Goal: Navigation & Orientation: Find specific page/section

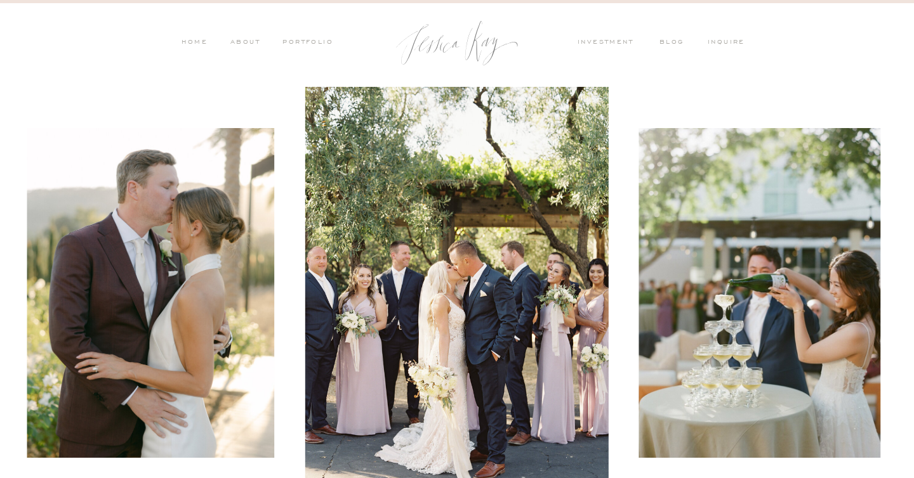
click at [294, 46] on nav "PORTFOLIO" at bounding box center [306, 42] width 53 height 11
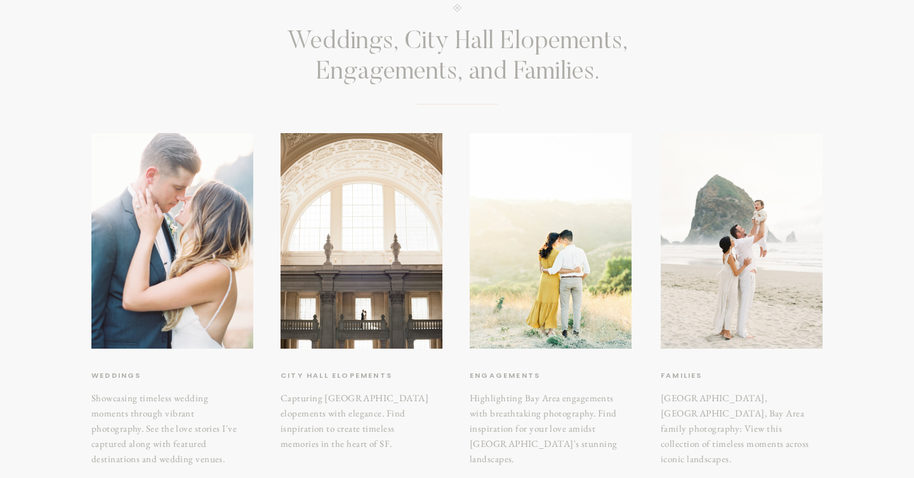
scroll to position [120, 0]
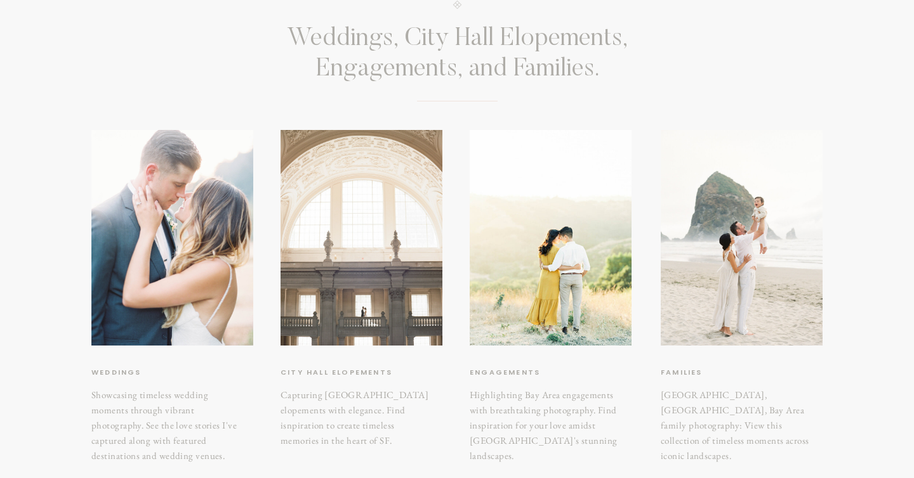
click at [341, 216] on div at bounding box center [361, 238] width 162 height 216
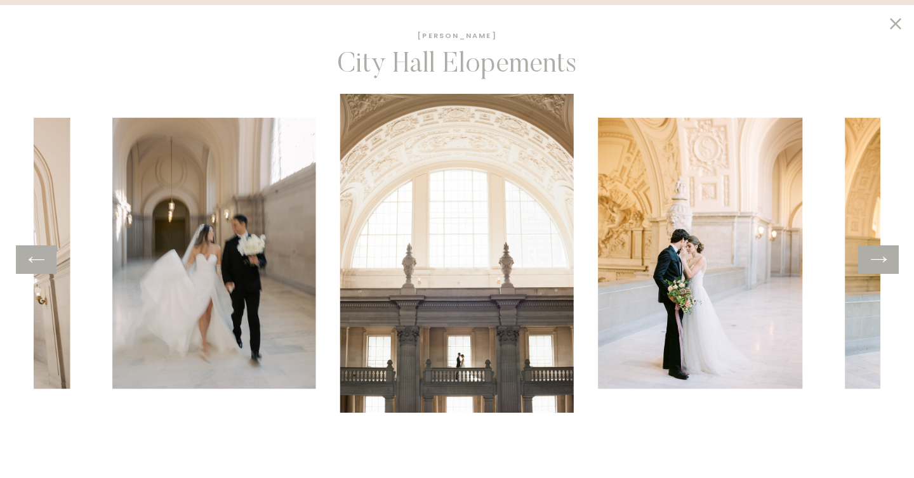
scroll to position [212, 0]
click at [873, 263] on icon at bounding box center [878, 260] width 18 height 20
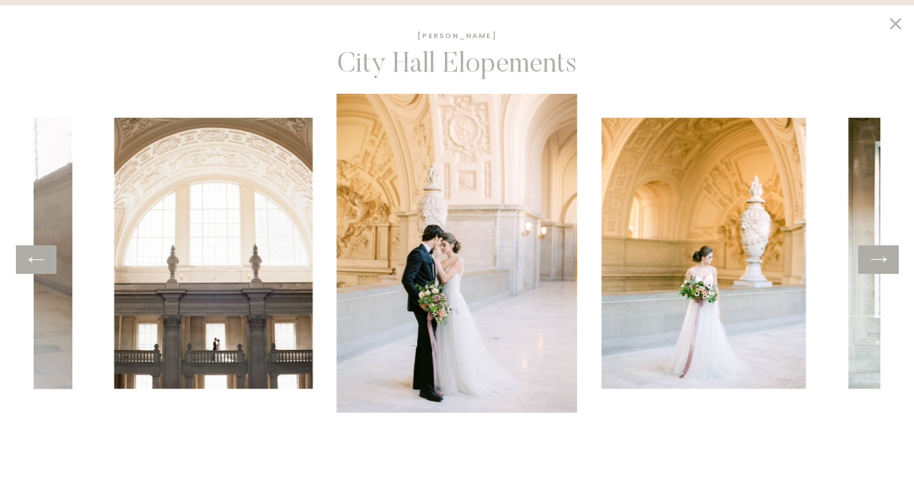
click at [873, 263] on icon at bounding box center [878, 260] width 18 height 20
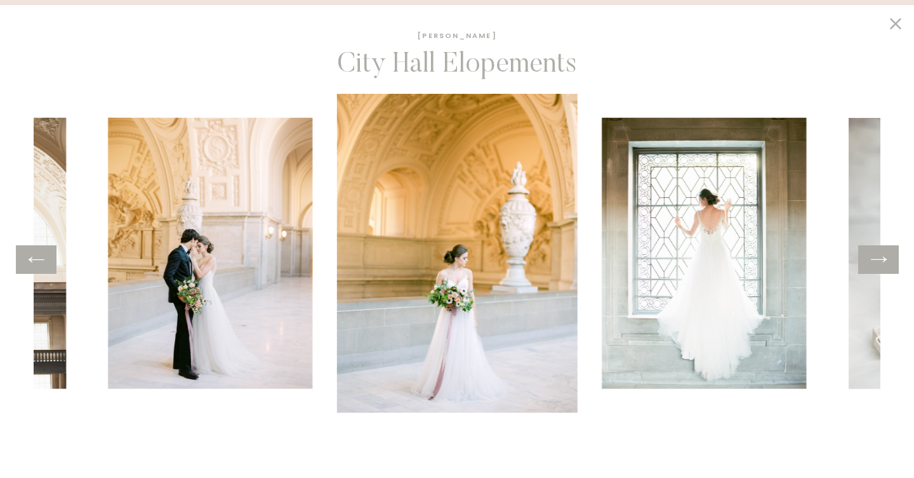
click at [873, 263] on icon at bounding box center [878, 260] width 18 height 20
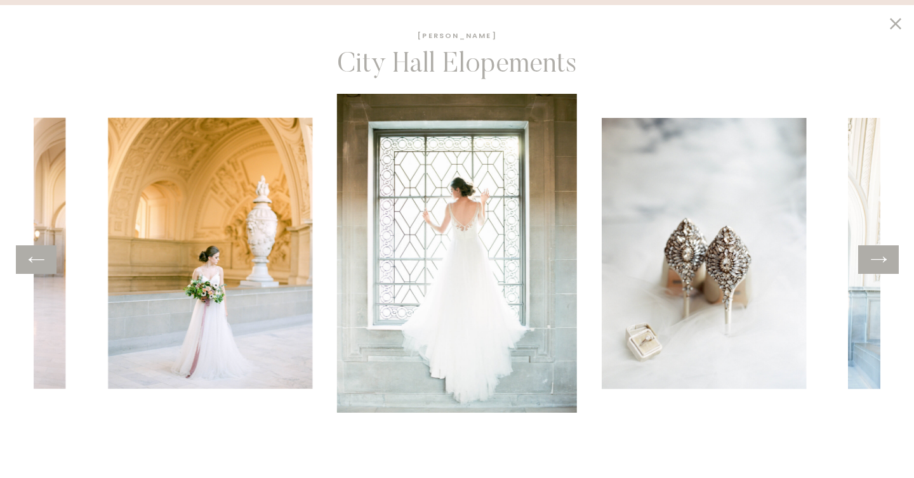
click at [873, 263] on icon at bounding box center [878, 260] width 18 height 20
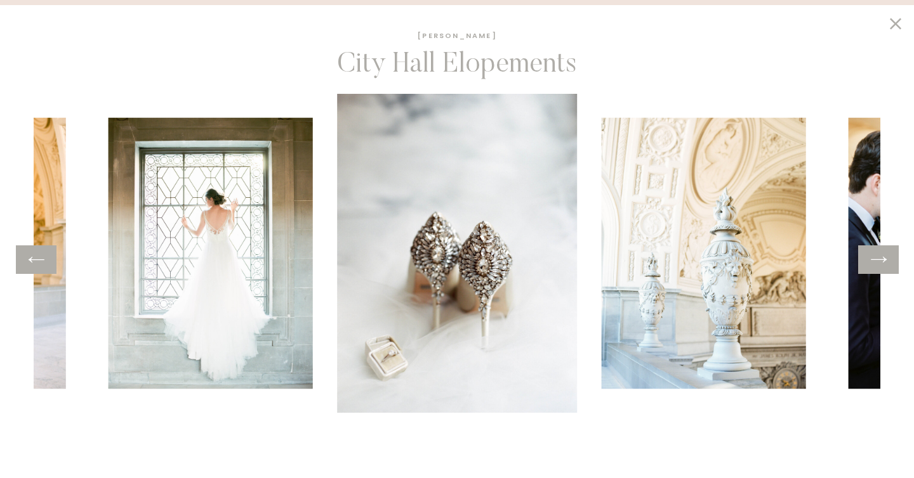
click at [873, 263] on icon at bounding box center [878, 260] width 18 height 20
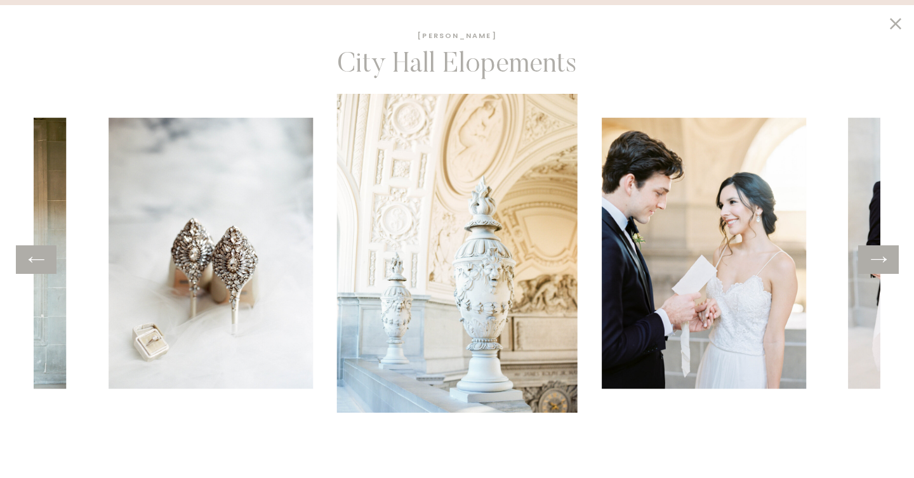
click at [873, 263] on icon at bounding box center [878, 260] width 18 height 20
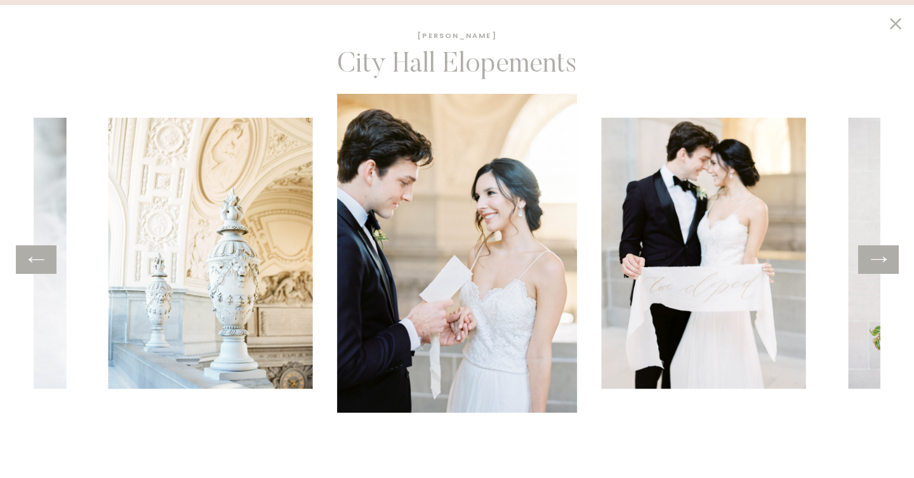
click at [873, 263] on icon at bounding box center [878, 260] width 18 height 20
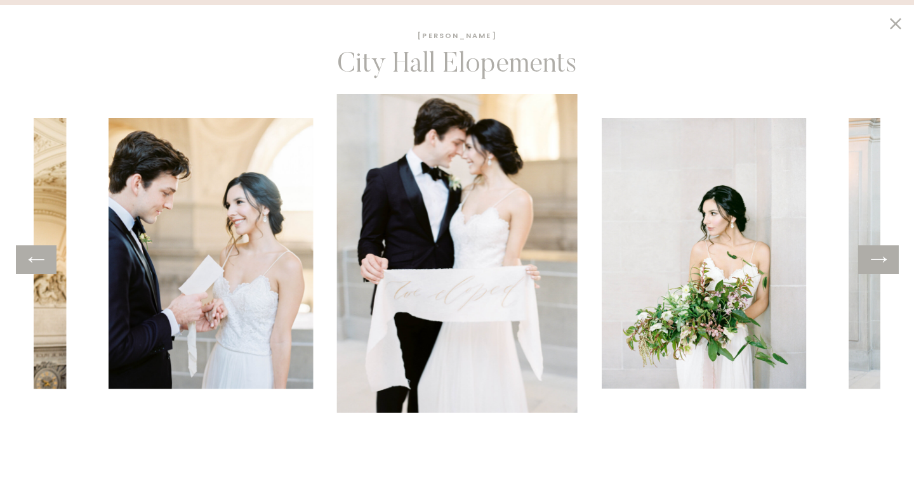
click at [873, 263] on icon at bounding box center [878, 260] width 18 height 20
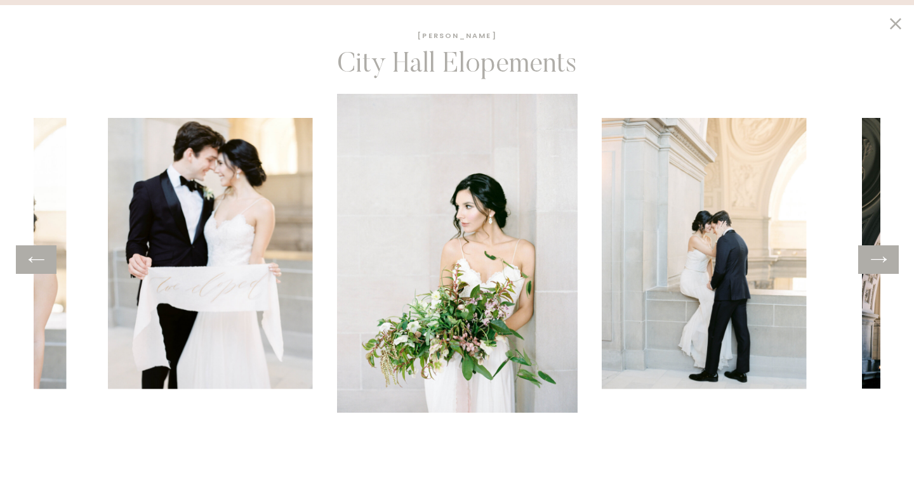
click at [873, 263] on icon at bounding box center [878, 260] width 18 height 20
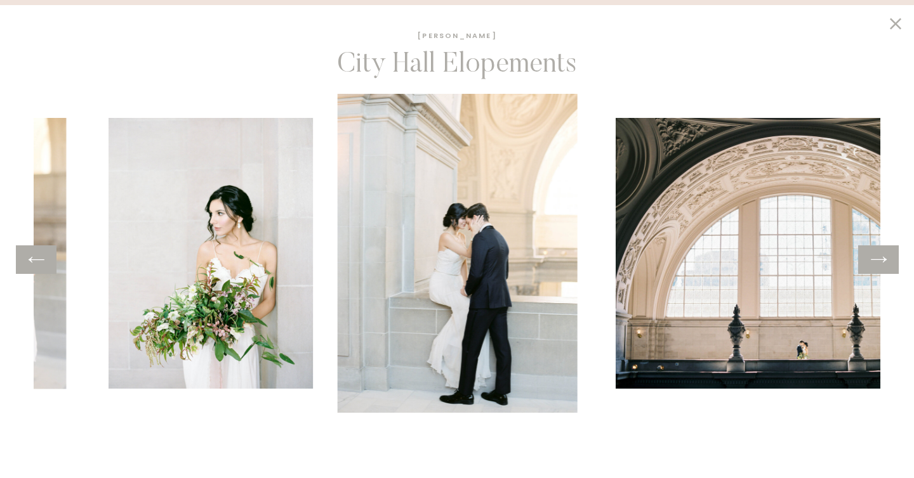
click at [873, 263] on icon at bounding box center [878, 260] width 18 height 20
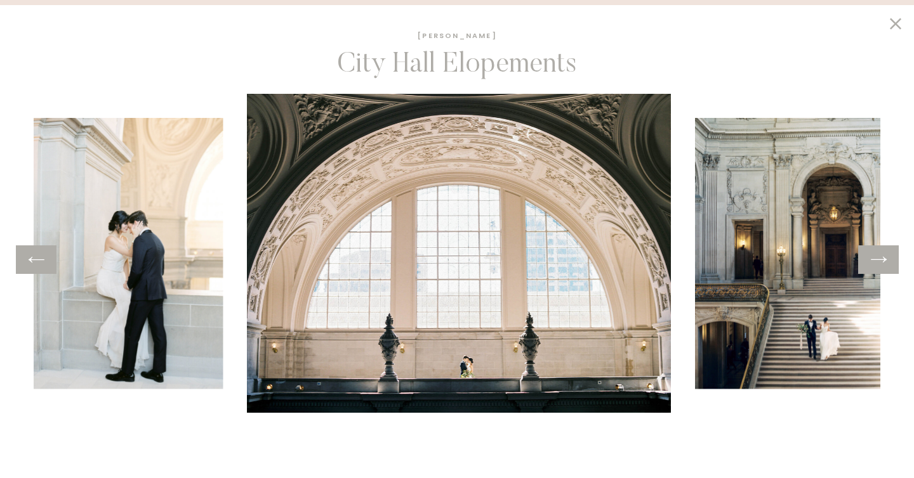
click at [873, 263] on icon at bounding box center [878, 260] width 18 height 20
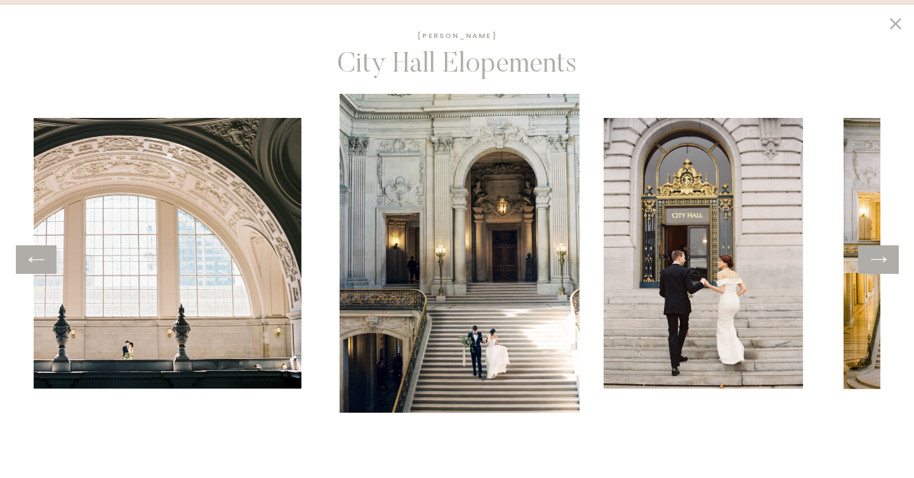
click at [873, 263] on icon at bounding box center [878, 260] width 18 height 20
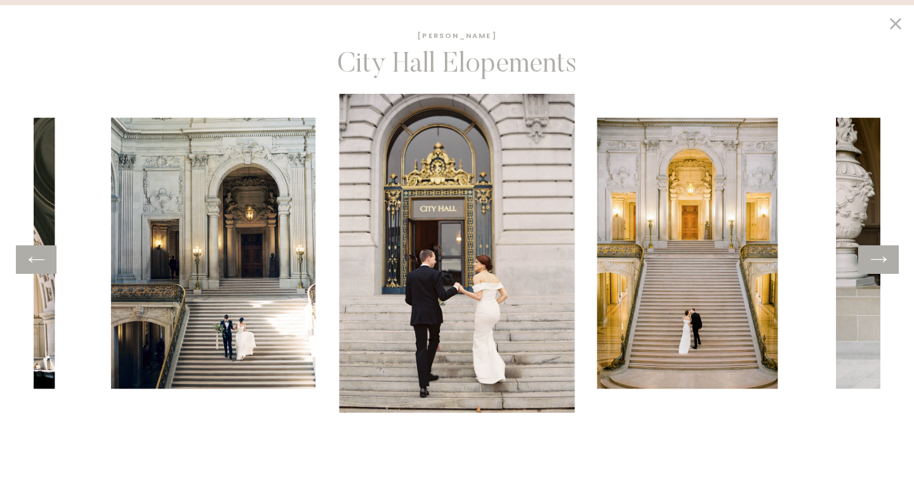
click at [873, 263] on icon at bounding box center [878, 260] width 18 height 20
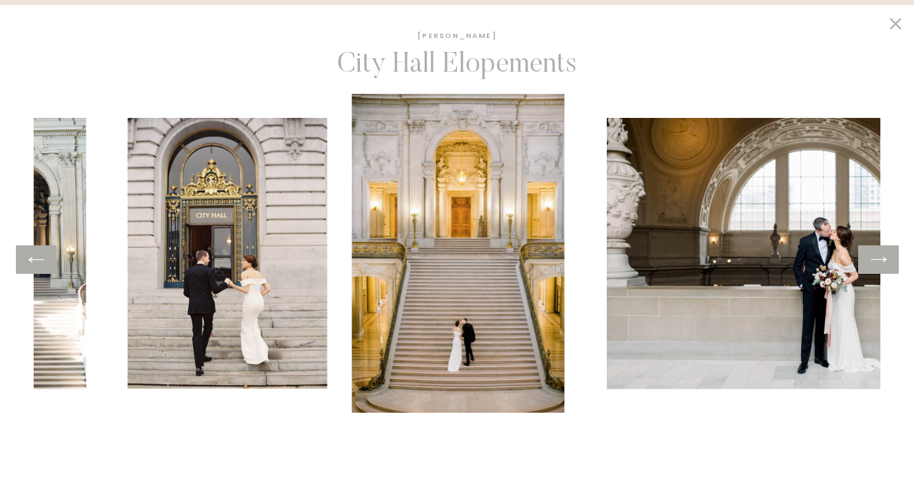
click at [873, 263] on icon at bounding box center [878, 260] width 18 height 20
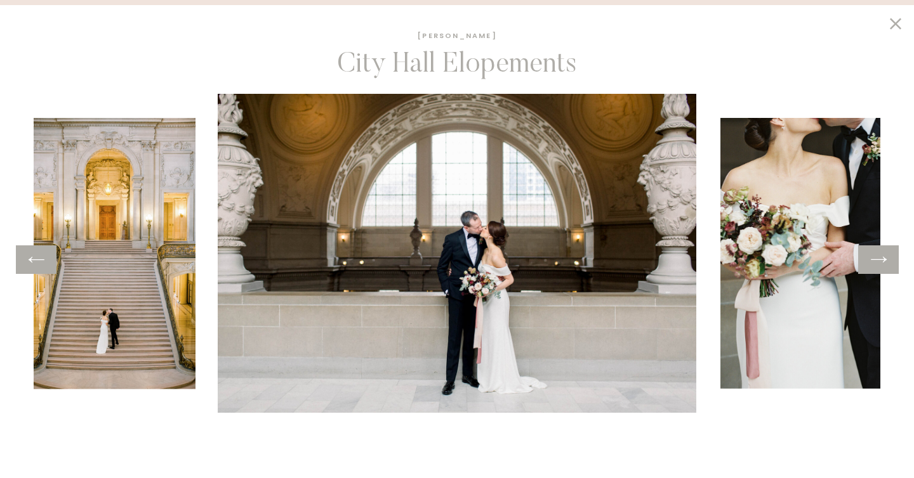
click at [873, 263] on icon at bounding box center [878, 260] width 18 height 20
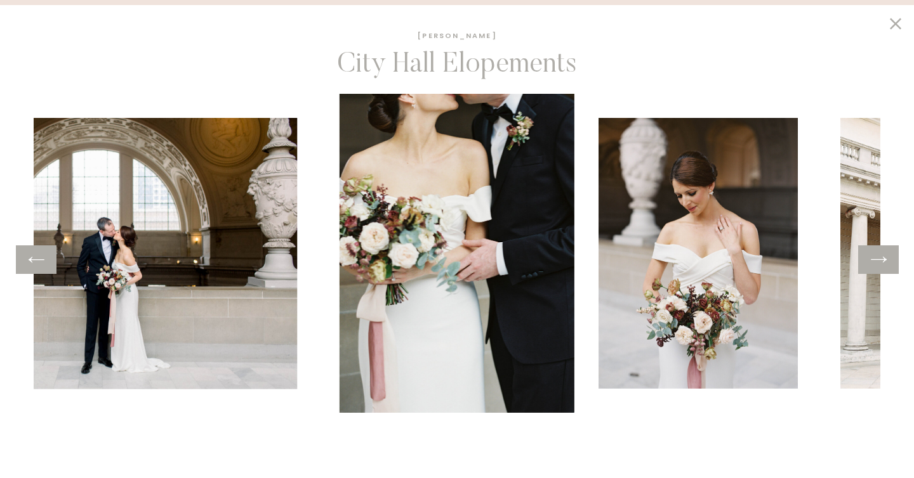
click at [873, 263] on icon at bounding box center [878, 260] width 18 height 20
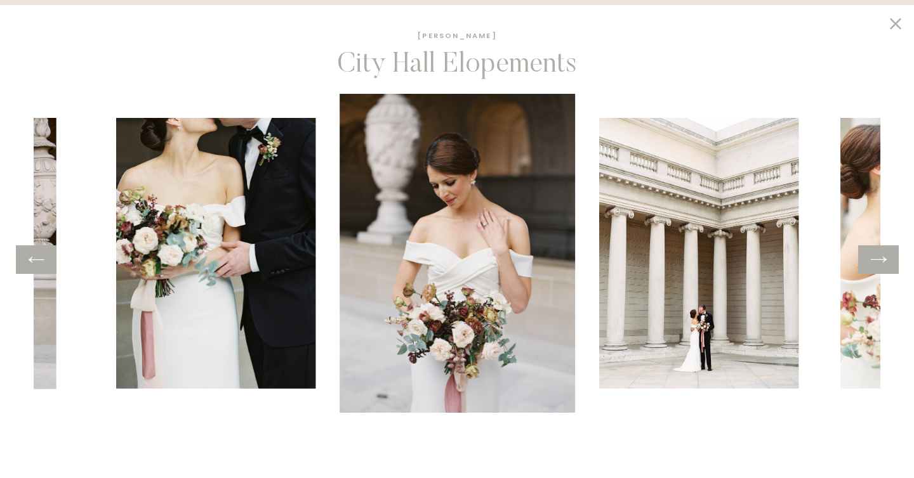
click at [873, 263] on icon at bounding box center [878, 260] width 18 height 20
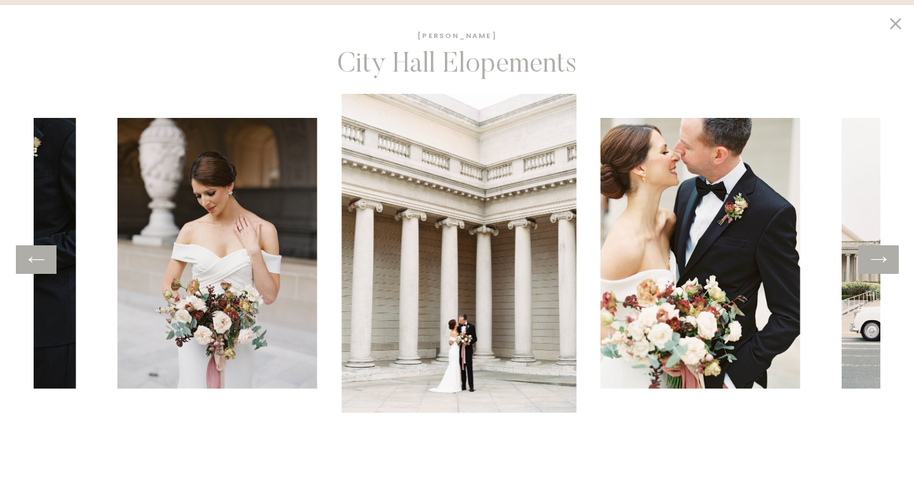
click at [873, 263] on icon at bounding box center [878, 260] width 18 height 20
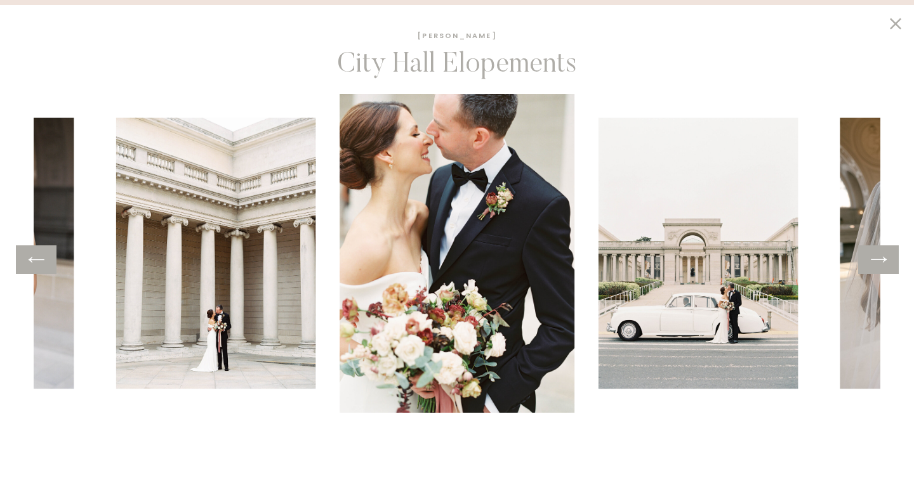
click at [873, 263] on icon at bounding box center [878, 260] width 18 height 20
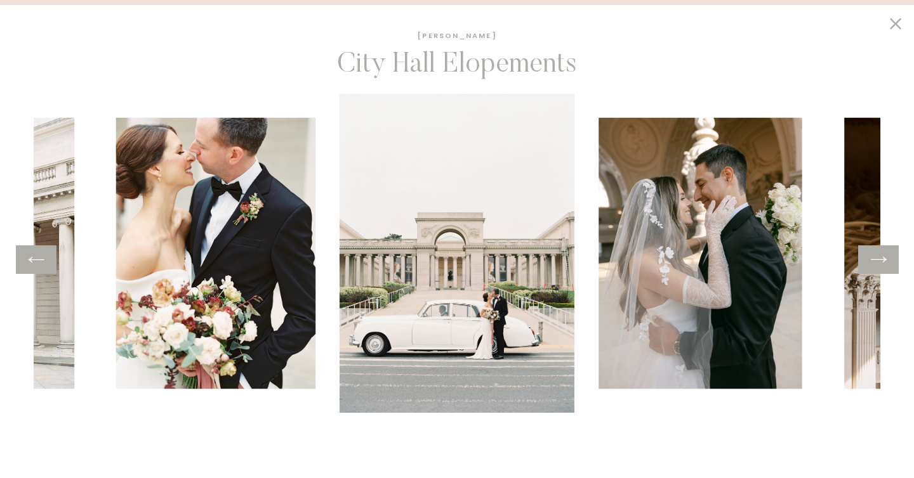
click at [873, 263] on icon at bounding box center [878, 260] width 18 height 20
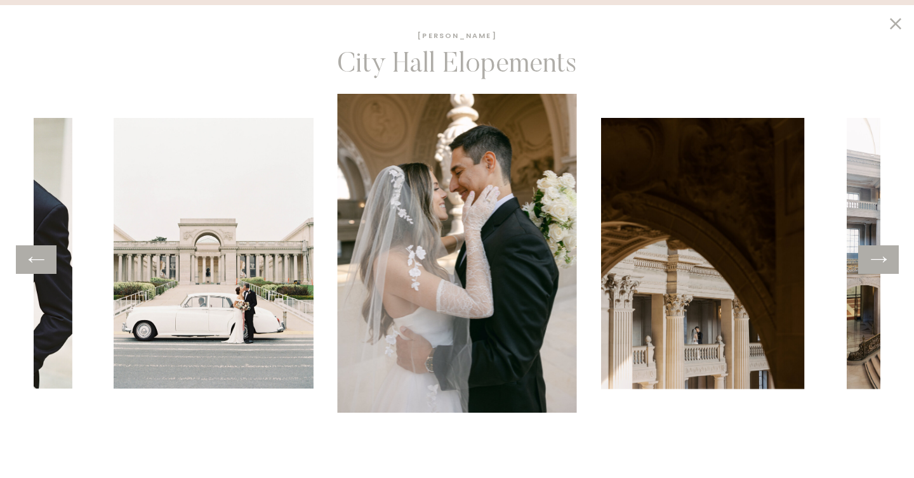
click at [873, 263] on icon at bounding box center [878, 260] width 18 height 20
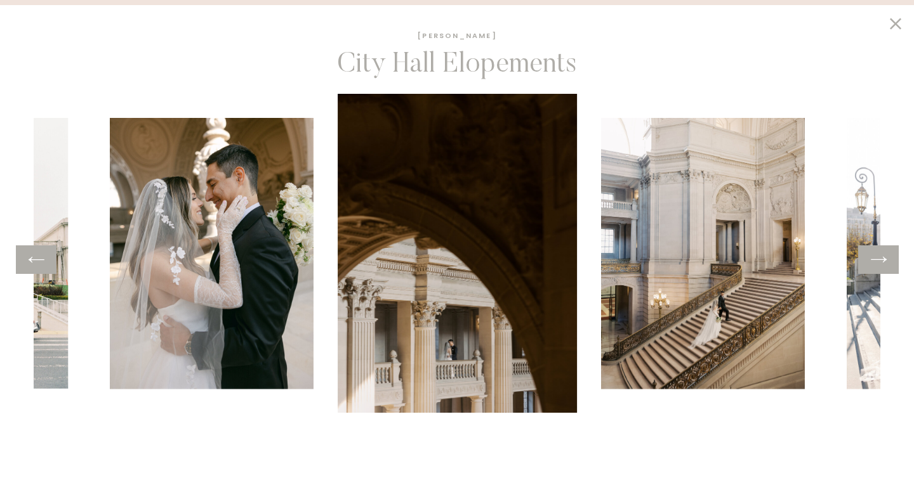
click at [873, 263] on icon at bounding box center [878, 260] width 18 height 20
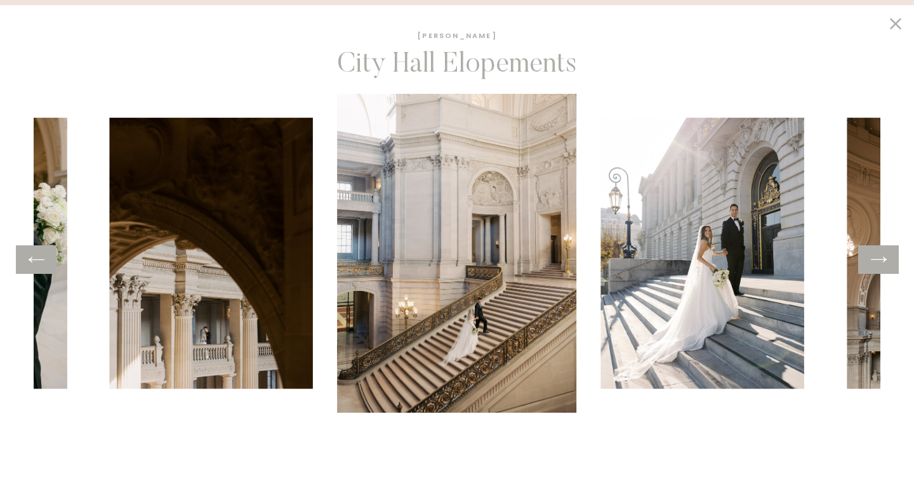
click at [873, 263] on icon at bounding box center [878, 260] width 18 height 20
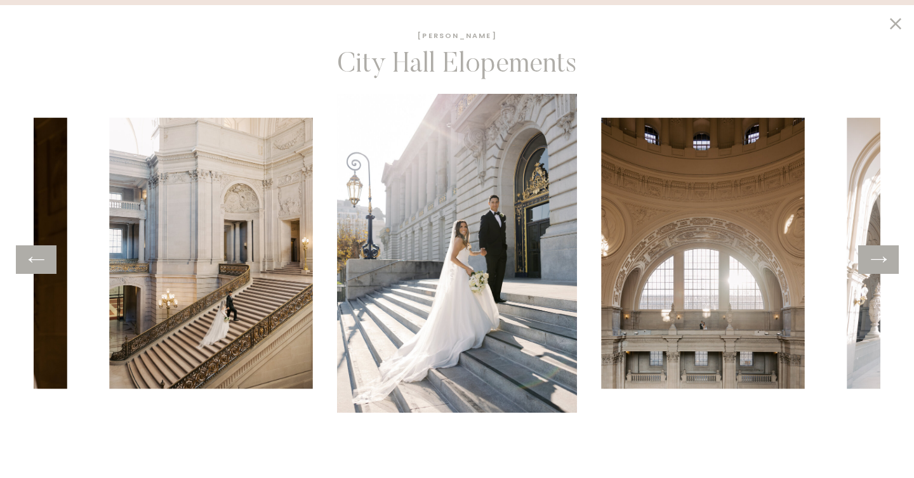
click at [873, 263] on icon at bounding box center [878, 260] width 18 height 20
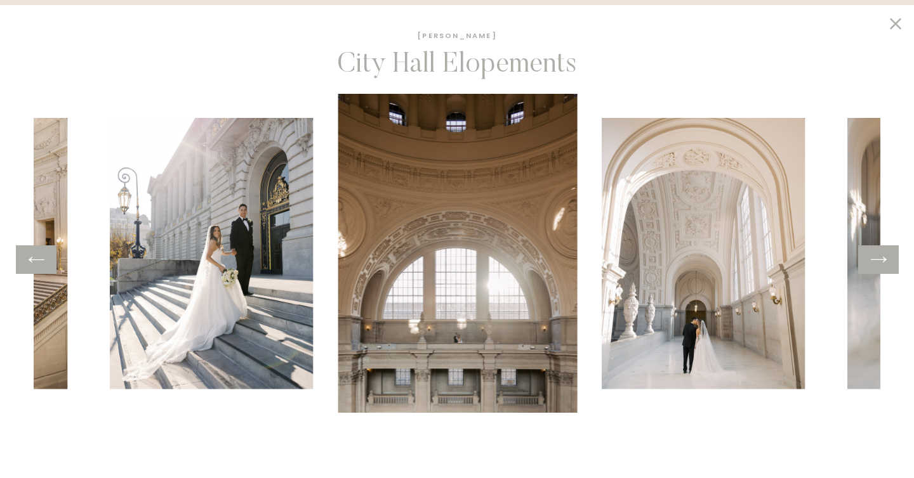
click at [873, 263] on icon at bounding box center [878, 260] width 18 height 20
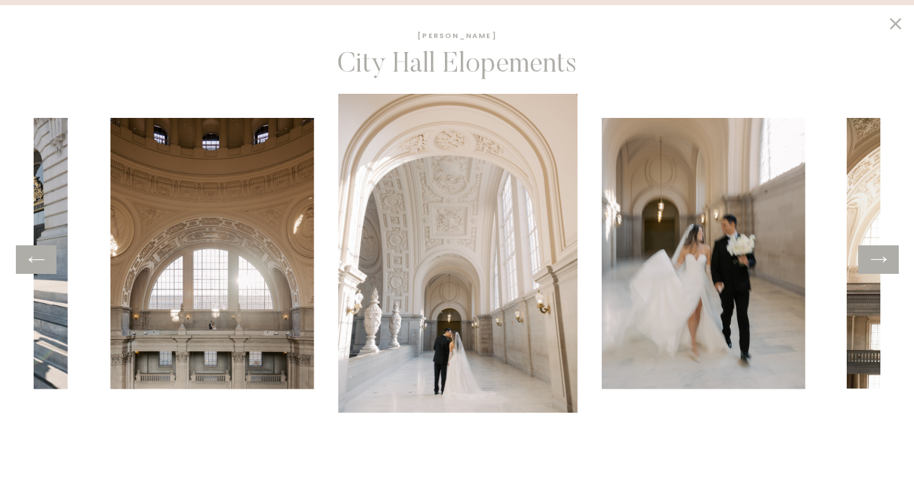
click at [873, 263] on icon at bounding box center [878, 260] width 18 height 20
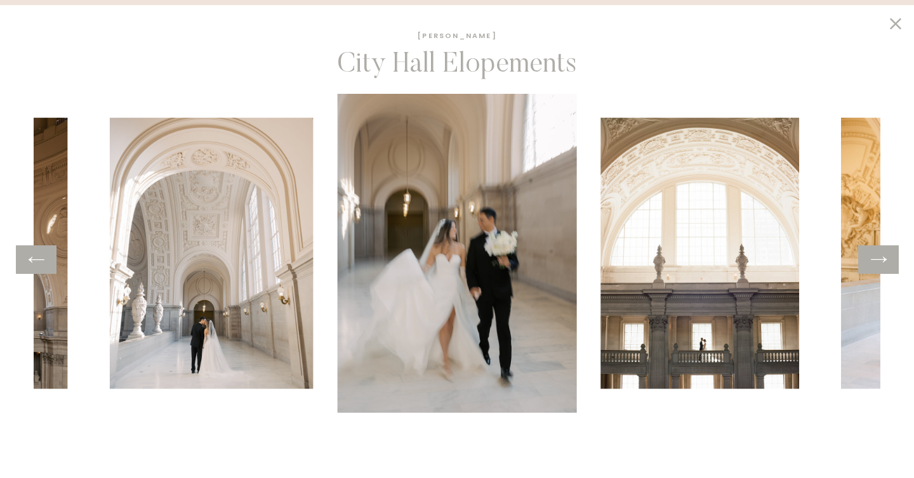
scroll to position [908, 0]
